Goal: Information Seeking & Learning: Learn about a topic

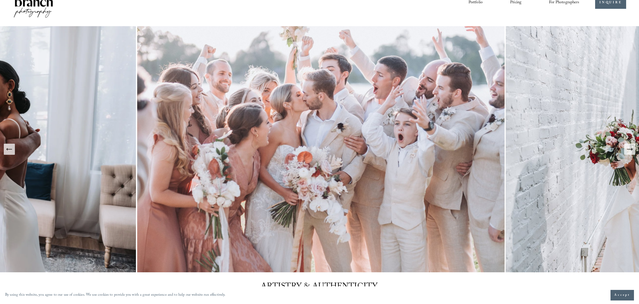
scroll to position [23, 0]
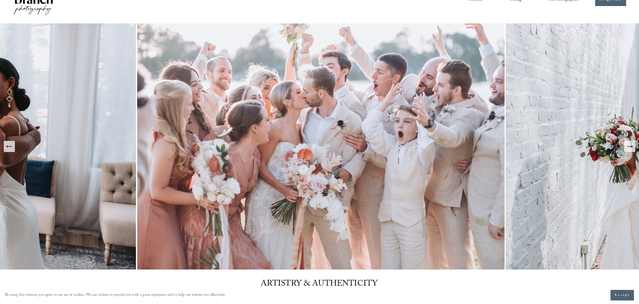
click at [633, 145] on icon "Next Slide" at bounding box center [629, 146] width 7 height 7
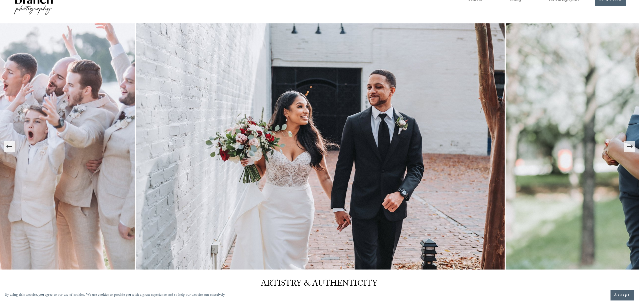
click at [633, 145] on icon "Next Slide" at bounding box center [629, 146] width 7 height 7
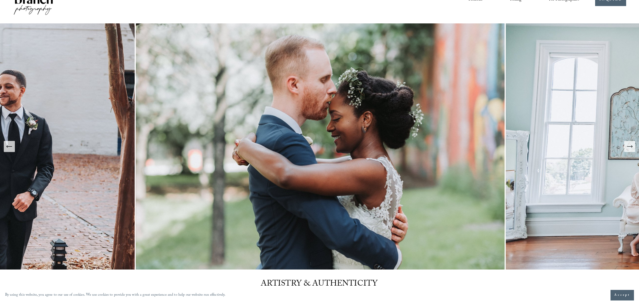
click at [633, 145] on icon "Next Slide" at bounding box center [629, 146] width 7 height 7
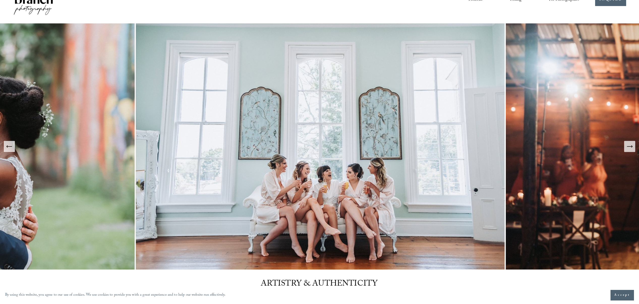
click at [631, 147] on icon "Next Slide" at bounding box center [629, 147] width 5 height 0
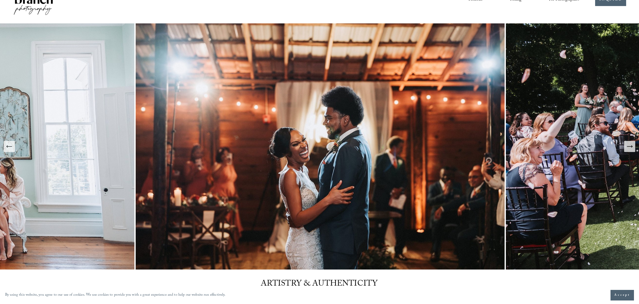
click at [631, 147] on icon "Next Slide" at bounding box center [629, 147] width 5 height 0
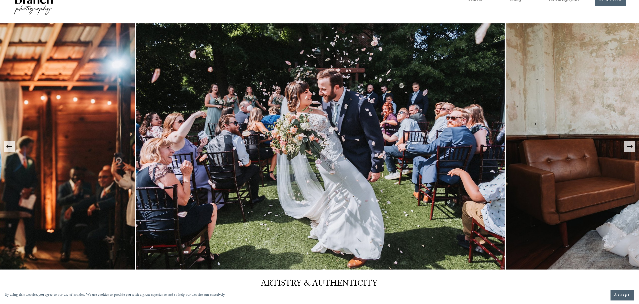
click at [631, 147] on icon "Next Slide" at bounding box center [629, 147] width 5 height 0
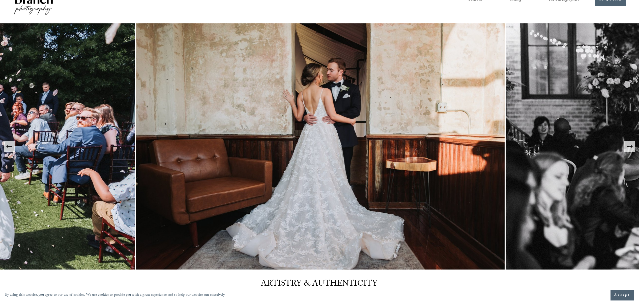
click at [631, 147] on icon "Next Slide" at bounding box center [629, 147] width 5 height 0
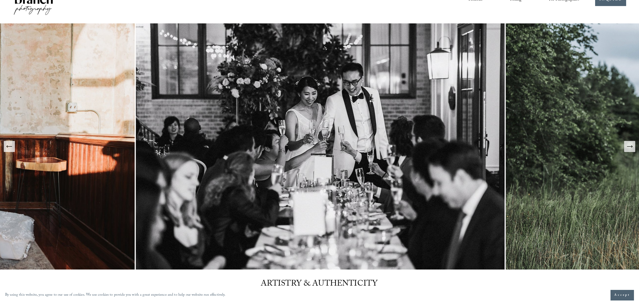
click at [631, 147] on icon "Next Slide" at bounding box center [629, 147] width 5 height 0
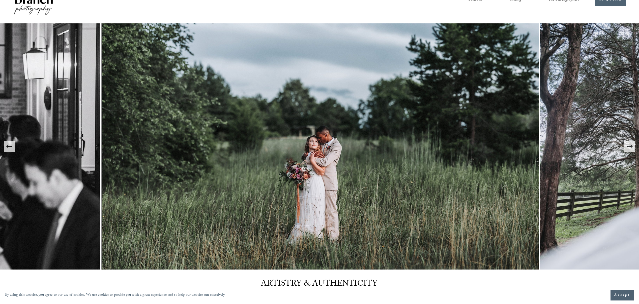
click at [631, 147] on icon "Next Slide" at bounding box center [629, 147] width 5 height 0
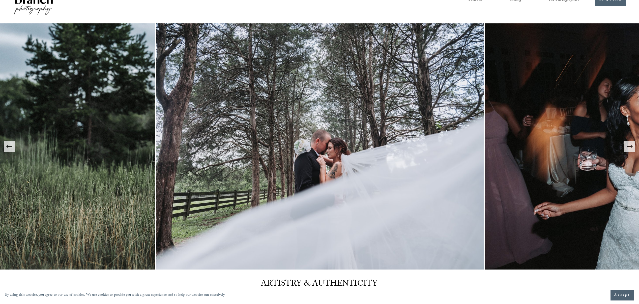
click at [631, 147] on icon "Next Slide" at bounding box center [629, 147] width 5 height 0
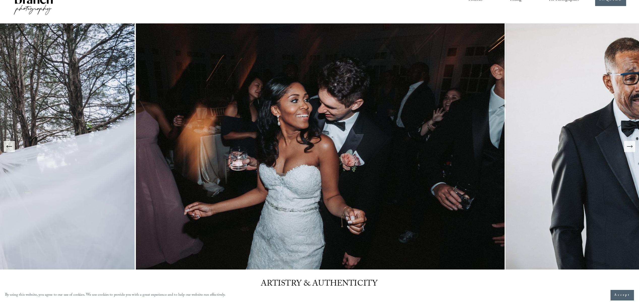
click at [631, 147] on icon "Next Slide" at bounding box center [629, 147] width 5 height 0
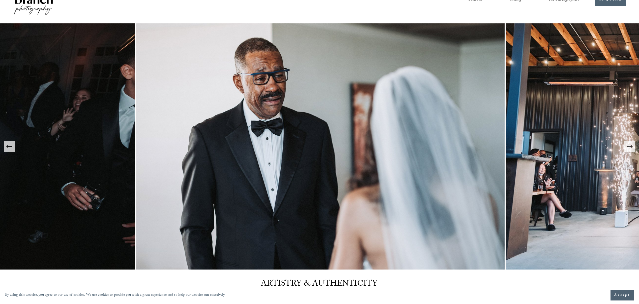
click at [631, 147] on icon "Next Slide" at bounding box center [629, 147] width 5 height 0
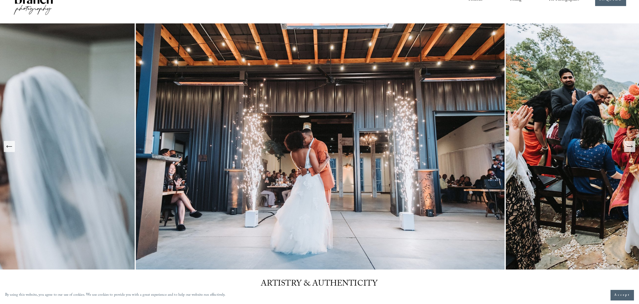
click at [631, 147] on icon "Next Slide" at bounding box center [629, 147] width 5 height 0
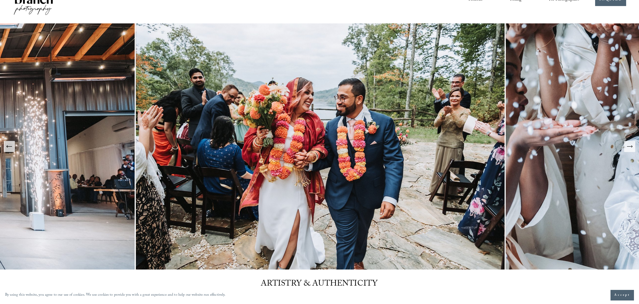
click at [631, 147] on icon "Next Slide" at bounding box center [629, 147] width 5 height 0
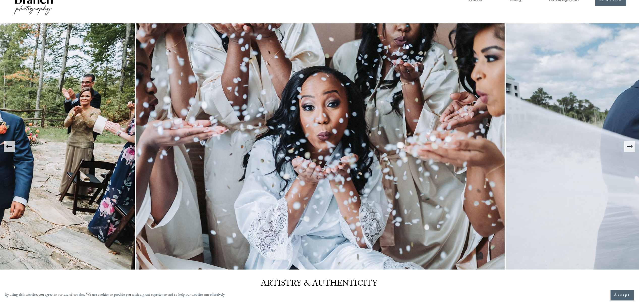
click at [631, 147] on icon "Next Slide" at bounding box center [629, 147] width 5 height 0
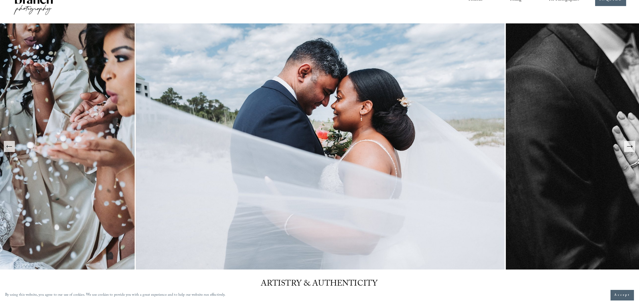
click at [631, 147] on icon "Next Slide" at bounding box center [629, 147] width 5 height 0
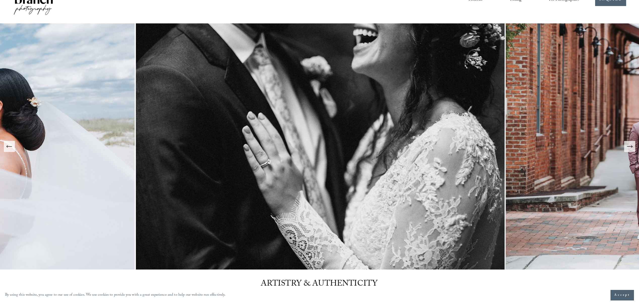
click at [631, 147] on icon "Next Slide" at bounding box center [629, 147] width 5 height 0
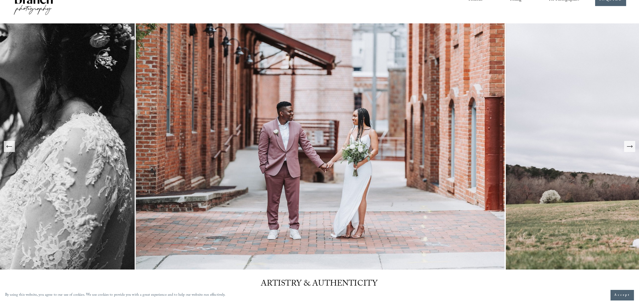
click at [631, 147] on icon "Next Slide" at bounding box center [629, 147] width 5 height 0
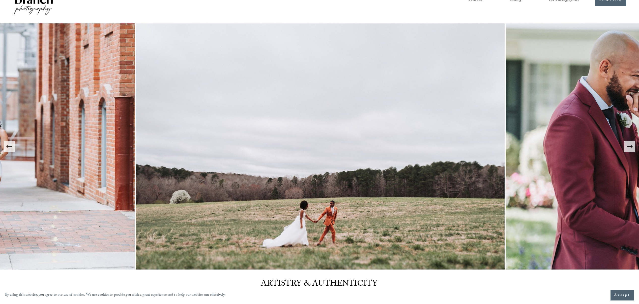
click at [631, 147] on icon "Next Slide" at bounding box center [629, 147] width 5 height 0
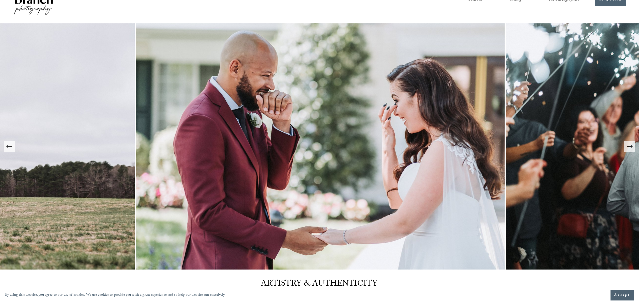
click at [631, 147] on icon "Next Slide" at bounding box center [629, 147] width 5 height 0
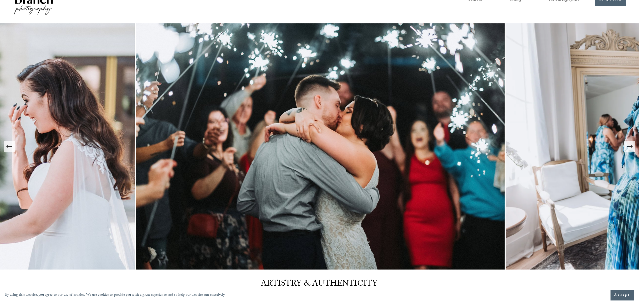
click at [631, 147] on icon "Next Slide" at bounding box center [629, 147] width 5 height 0
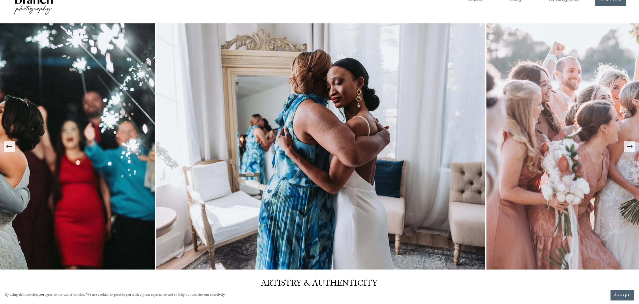
click at [631, 147] on icon "Next Slide" at bounding box center [629, 147] width 5 height 0
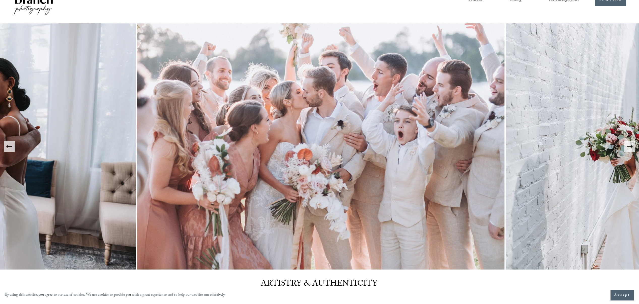
click at [631, 147] on icon "Next Slide" at bounding box center [629, 147] width 5 height 0
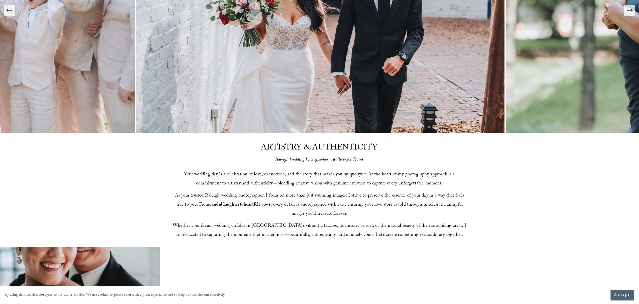
scroll to position [0, 0]
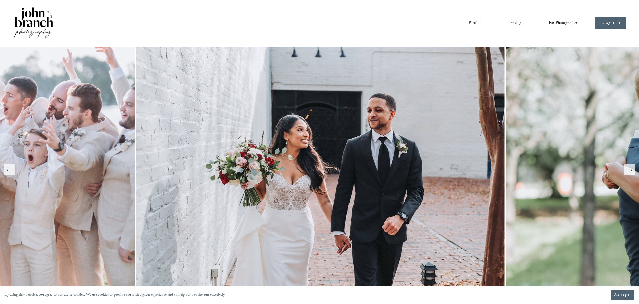
click at [516, 23] on link "Pricing" at bounding box center [515, 23] width 11 height 9
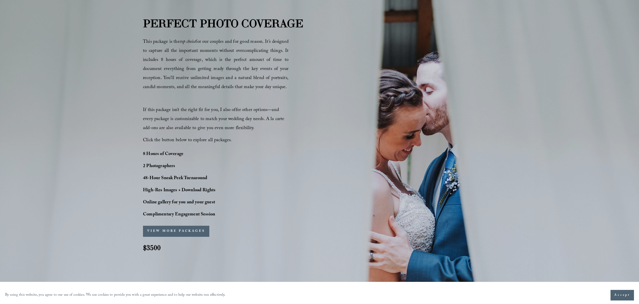
scroll to position [353, 0]
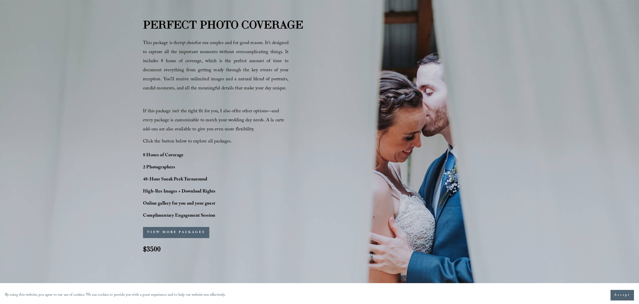
click at [174, 232] on button "VIEW MORE PACKAGES" at bounding box center [176, 232] width 66 height 11
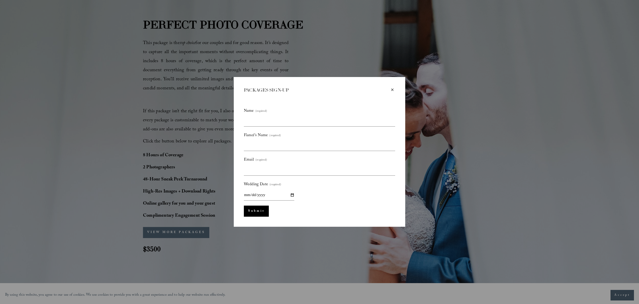
click at [392, 90] on div "×" at bounding box center [392, 90] width 6 height 6
